Goal: Browse casually

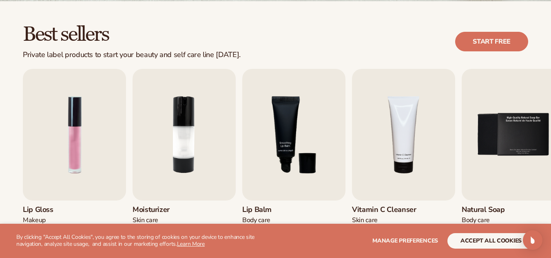
scroll to position [243, 0]
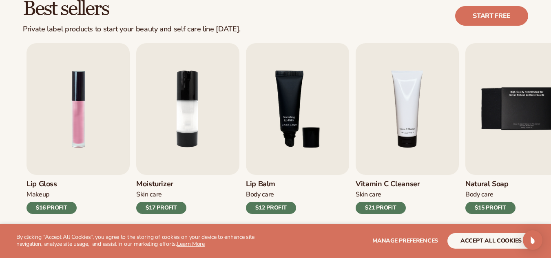
click at [137, 188] on div "Lip Gloss Makeup $16 PROFIT Moisturizer [MEDICAL_DATA] $17 PROFIT [MEDICAL_DATA]" at bounding box center [279, 128] width 505 height 171
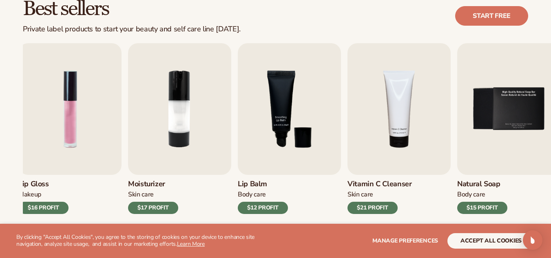
click at [178, 182] on h3 "Moisturizer" at bounding box center [153, 184] width 50 height 9
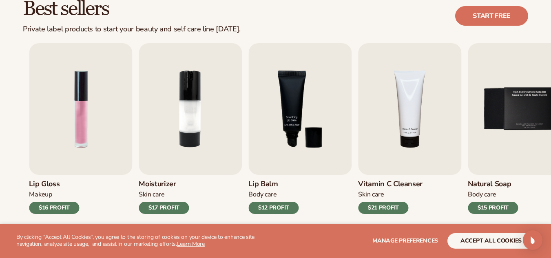
click at [136, 193] on div "Lip Gloss Makeup $16 PROFIT Moisturizer [MEDICAL_DATA] $17 PROFIT [MEDICAL_DATA]" at bounding box center [281, 128] width 505 height 171
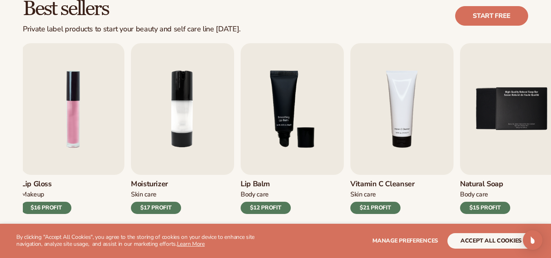
click at [173, 189] on div "Moisturizer [MEDICAL_DATA] $17 PROFIT" at bounding box center [182, 194] width 103 height 39
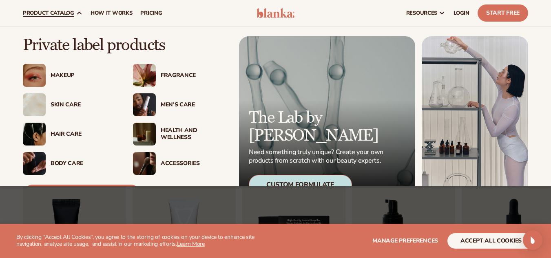
scroll to position [115, 0]
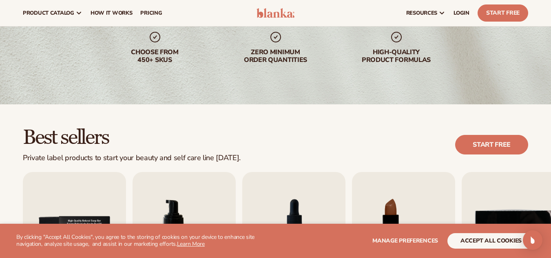
click at [64, 145] on h2 "Best sellers" at bounding box center [132, 138] width 218 height 22
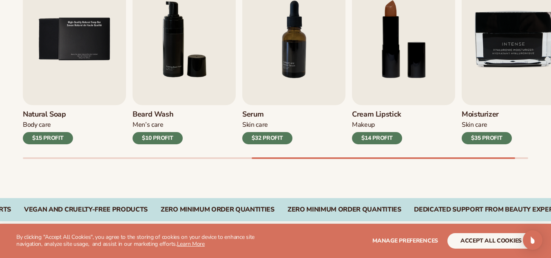
scroll to position [321, 0]
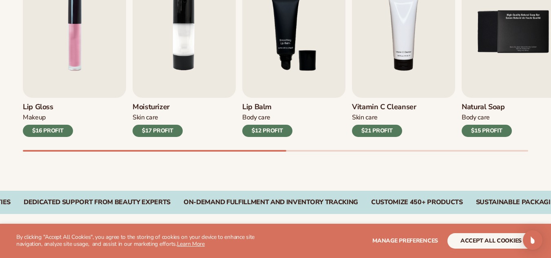
click at [134, 102] on div "Moisturizer [MEDICAL_DATA] $17 PROFIT" at bounding box center [184, 117] width 103 height 39
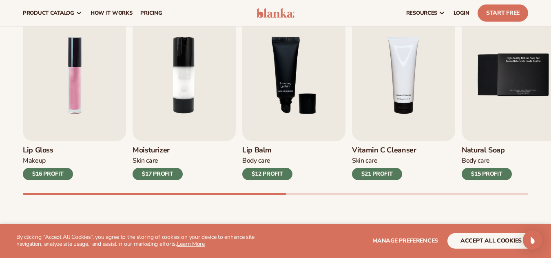
scroll to position [273, 0]
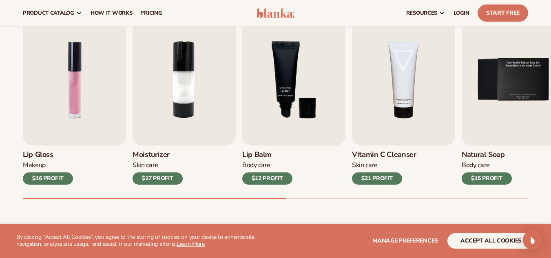
click at [103, 166] on div "Lip Gloss Makeup $16 PROFIT" at bounding box center [74, 165] width 103 height 39
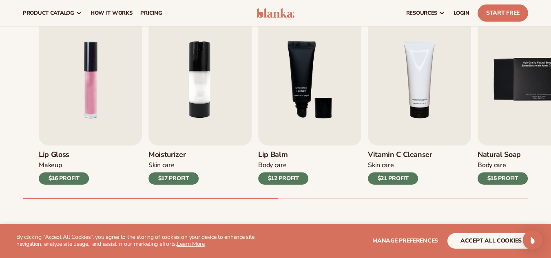
click at [83, 156] on h3 "Lip Gloss" at bounding box center [64, 154] width 50 height 9
